Goal: Navigation & Orientation: Find specific page/section

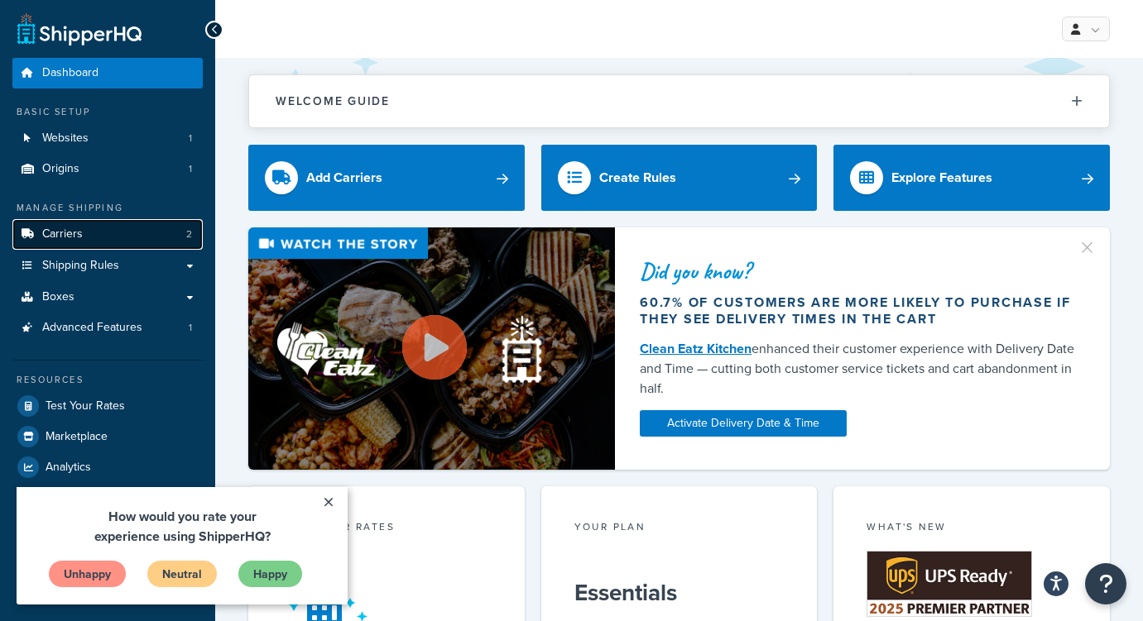
click at [117, 232] on link "Carriers 2" at bounding box center [107, 234] width 190 height 31
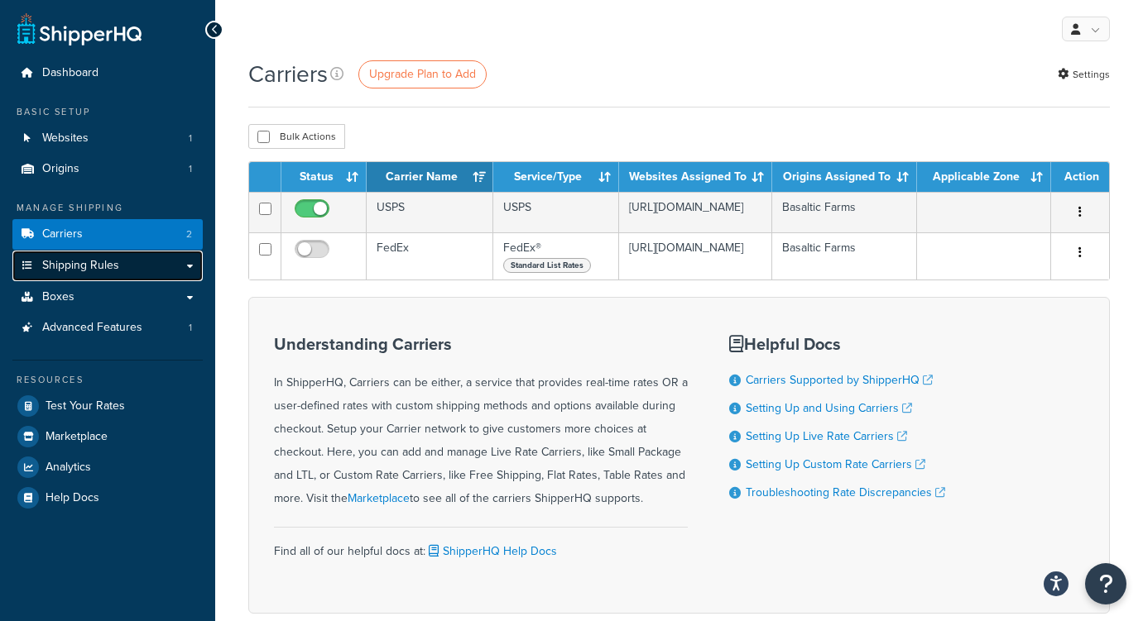
click at [166, 273] on link "Shipping Rules" at bounding box center [107, 266] width 190 height 31
